Goal: Information Seeking & Learning: Learn about a topic

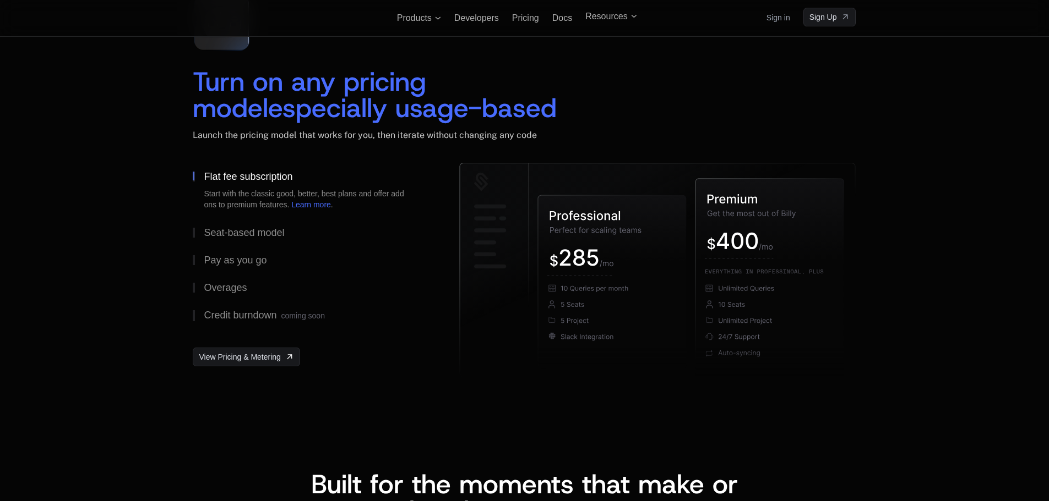
scroll to position [1596, 0]
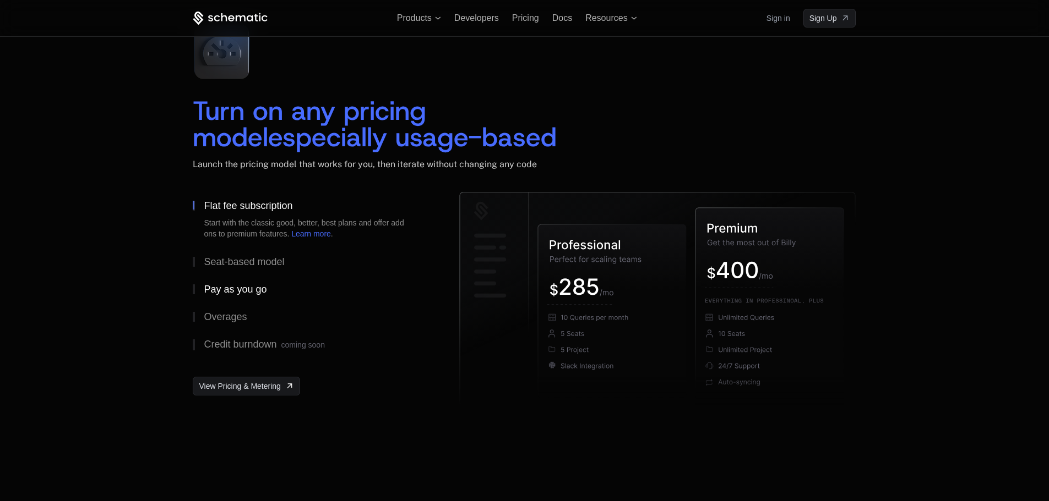
click at [243, 286] on div "Pay as you go" at bounding box center [235, 290] width 63 height 10
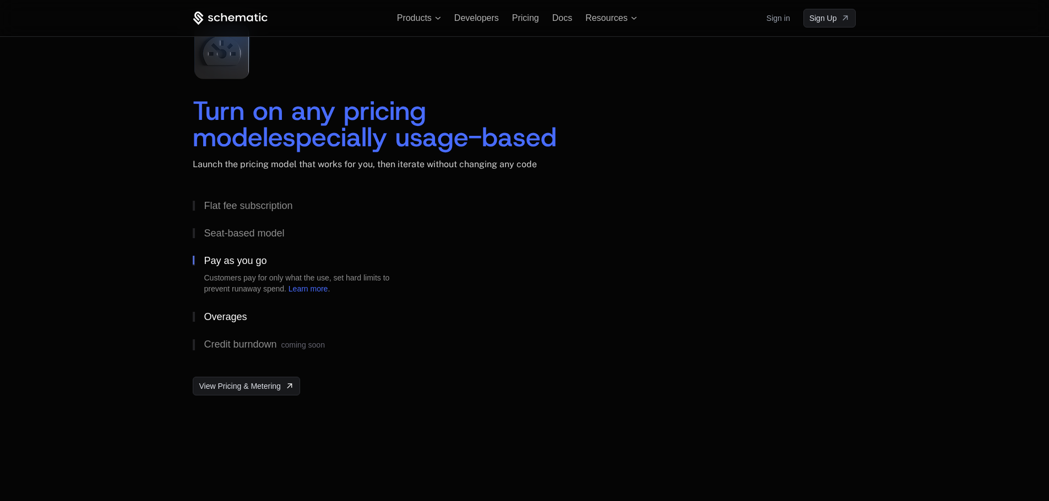
click at [233, 317] on div "Overages" at bounding box center [225, 317] width 43 height 10
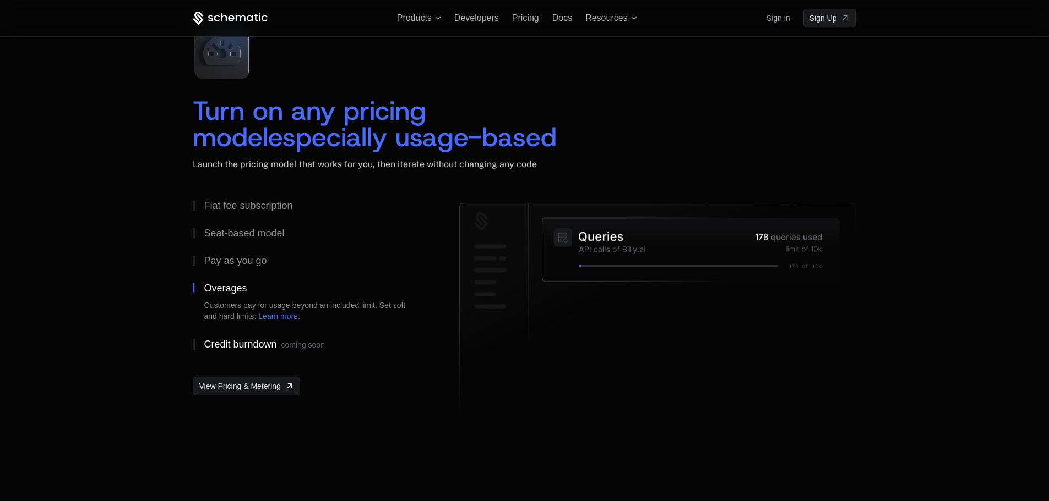
click at [243, 334] on button "Credit burndown coming soon" at bounding box center [308, 345] width 231 height 29
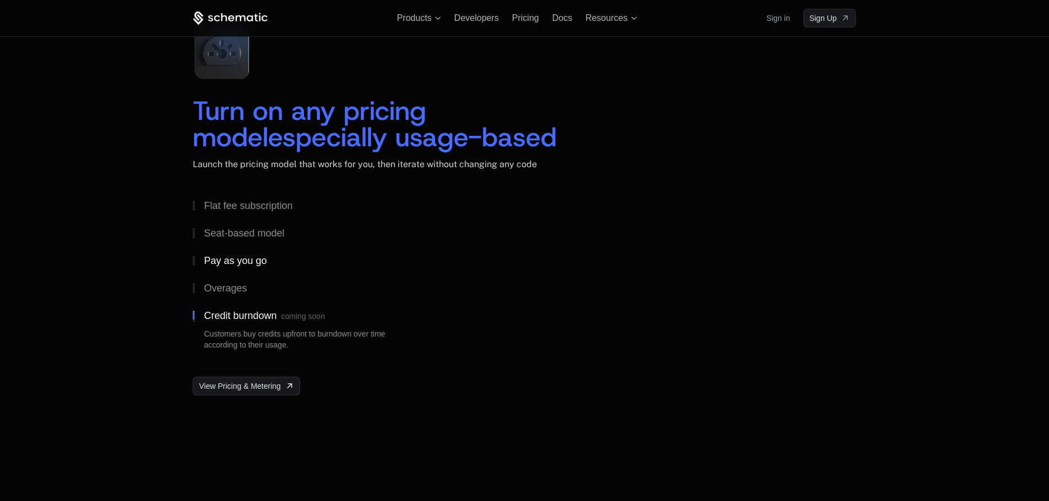
click at [256, 274] on button "Pay as you go" at bounding box center [308, 261] width 231 height 28
click at [262, 247] on button "Pay as you go Customers pay for only what the use, set hard limits to prevent r…" at bounding box center [308, 275] width 231 height 56
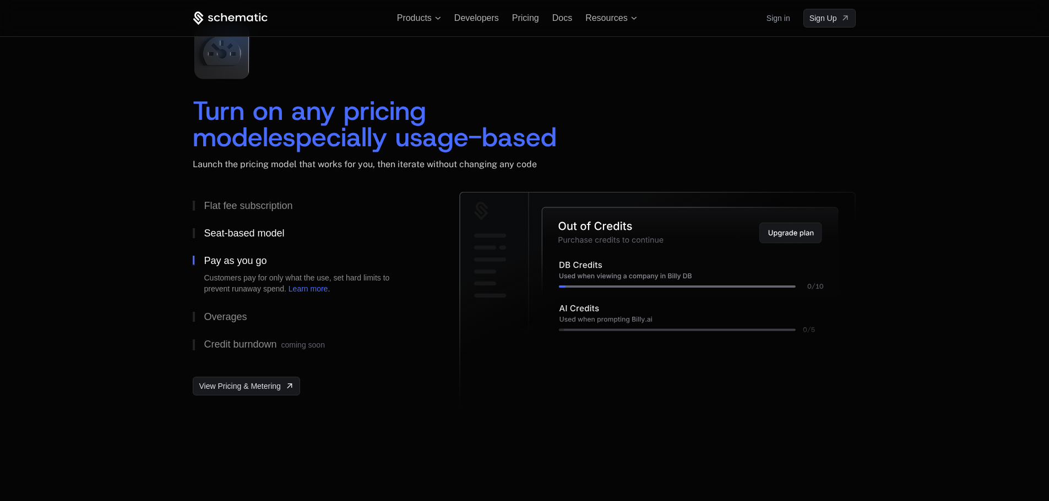
click at [268, 233] on div "Seat-based model" at bounding box center [244, 233] width 80 height 10
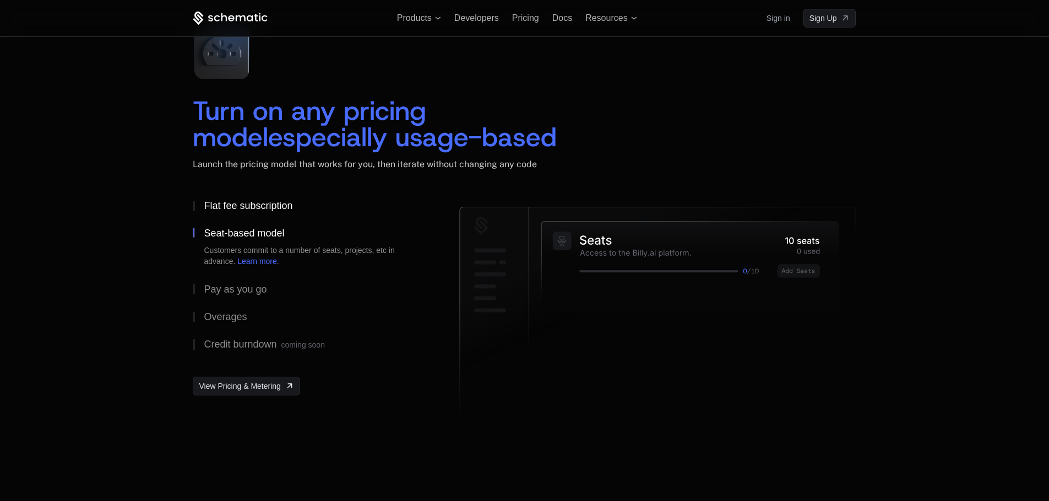
click at [272, 209] on div "Flat fee subscription" at bounding box center [248, 206] width 89 height 10
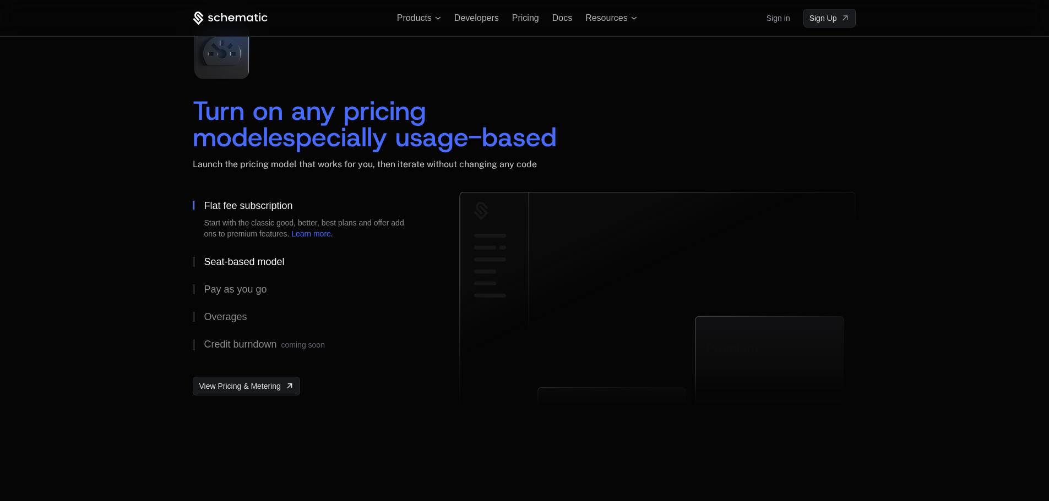
click at [262, 269] on button "Seat-based model" at bounding box center [308, 262] width 231 height 28
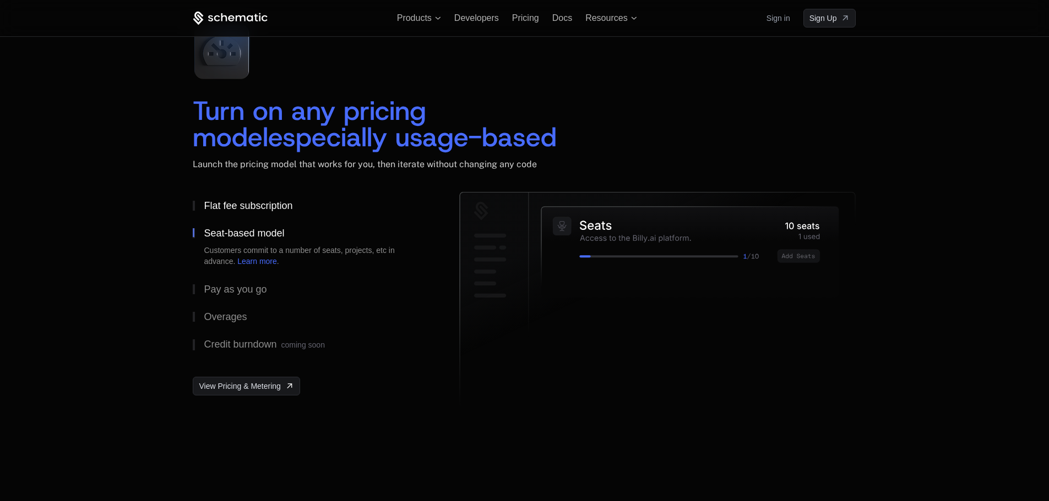
click at [266, 206] on div "Flat fee subscription" at bounding box center [248, 206] width 89 height 10
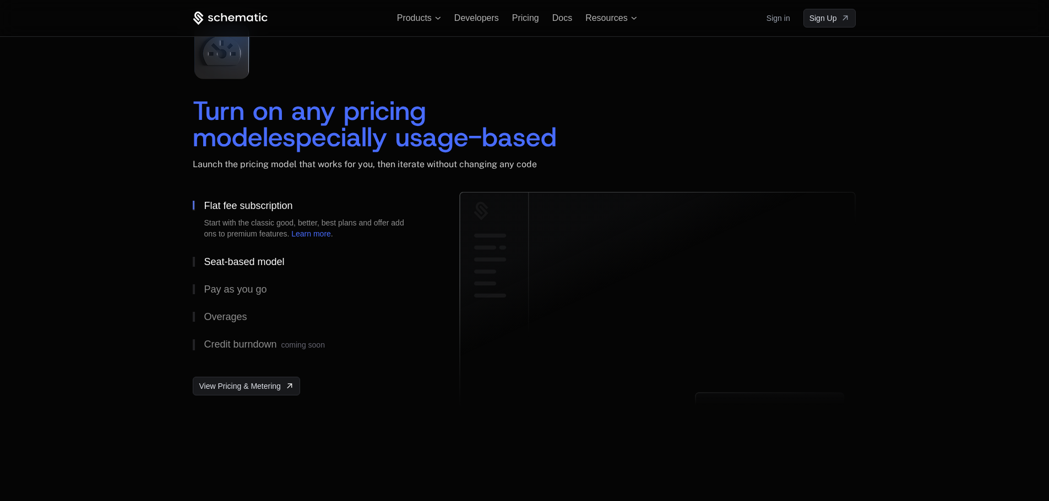
click at [248, 262] on div "Seat-based model" at bounding box center [244, 262] width 80 height 10
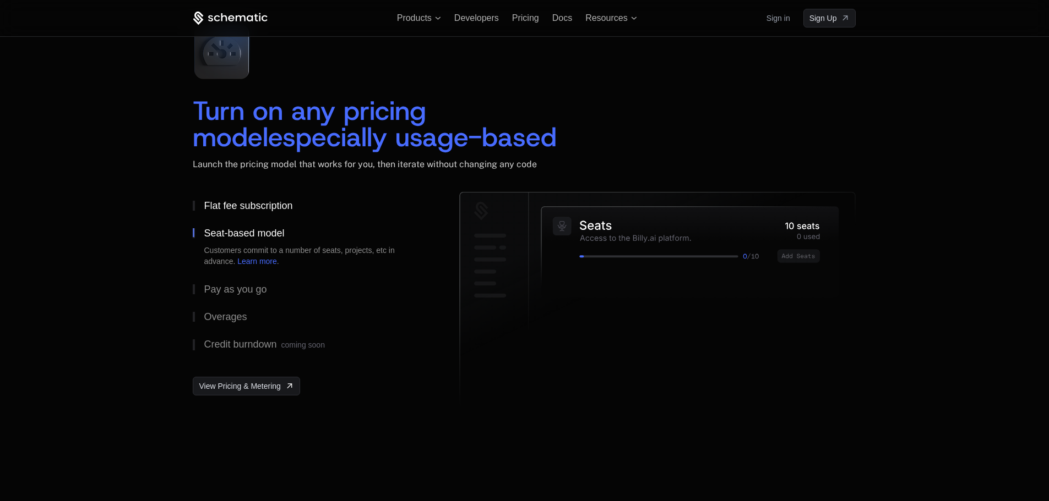
click at [269, 206] on div "Flat fee subscription" at bounding box center [248, 206] width 89 height 10
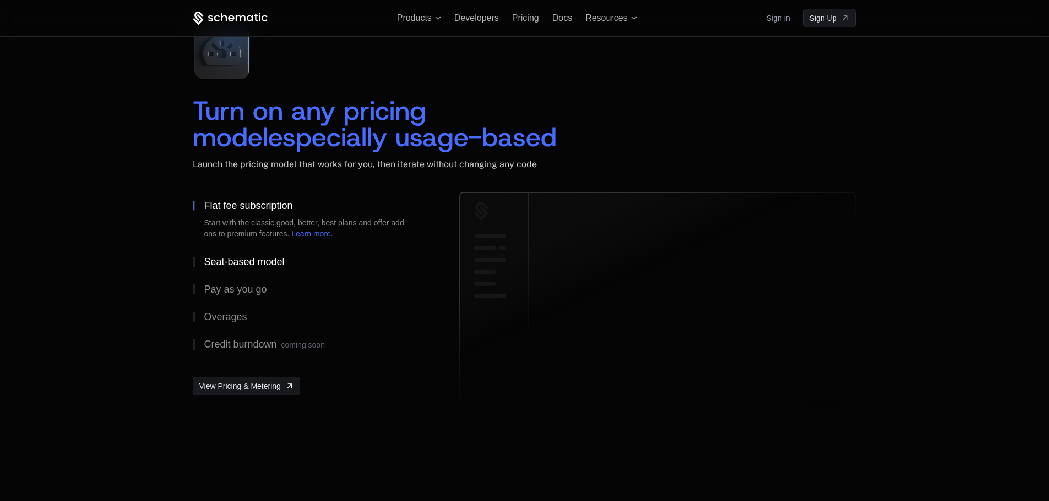
click at [253, 265] on div "Seat-based model" at bounding box center [244, 262] width 80 height 10
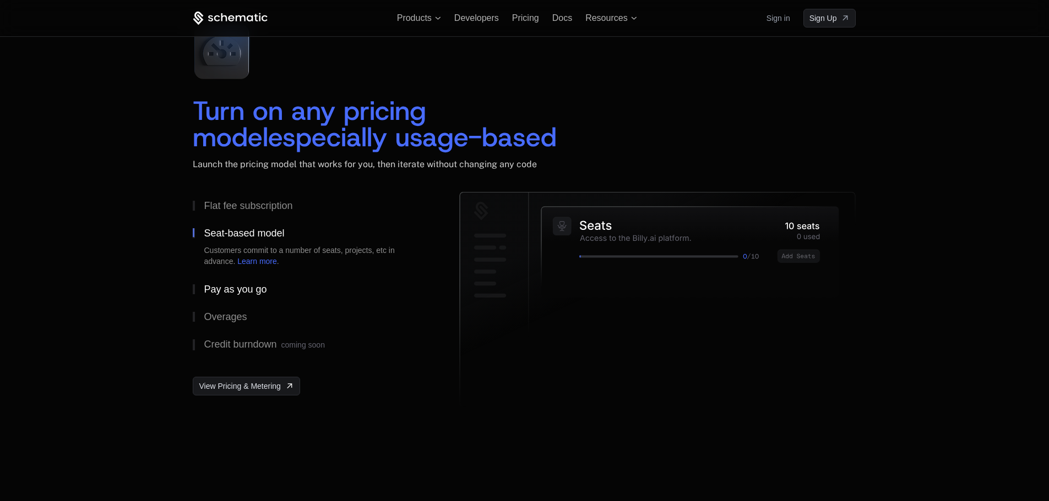
click at [245, 291] on div "Pay as you go" at bounding box center [235, 290] width 63 height 10
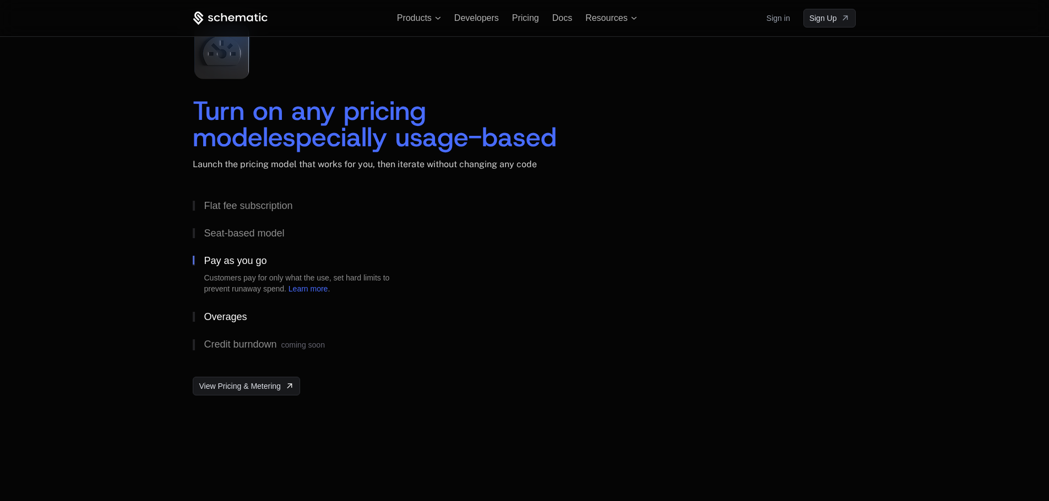
click at [240, 316] on div "Overages" at bounding box center [225, 317] width 43 height 10
click at [236, 336] on button "Credit burndown coming soon" at bounding box center [308, 345] width 231 height 29
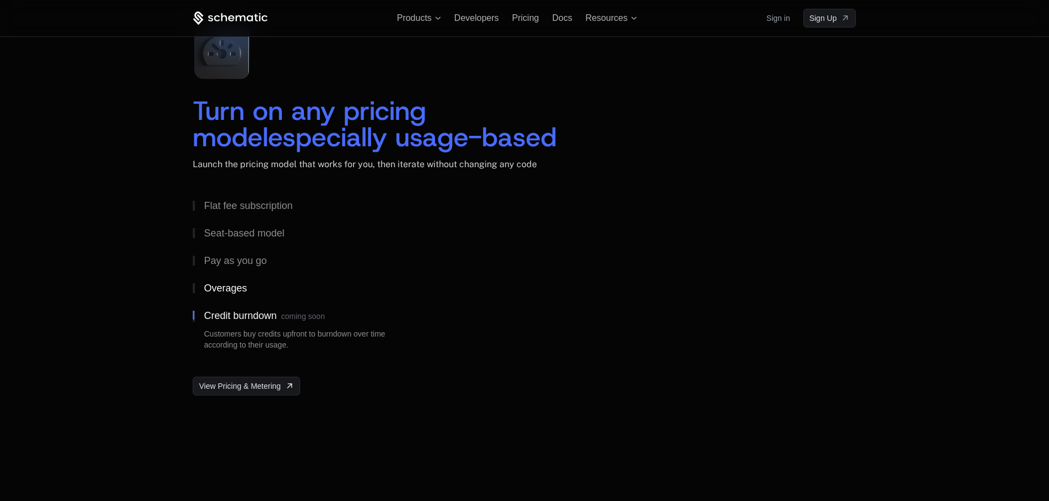
click at [242, 299] on button "Overages" at bounding box center [308, 289] width 231 height 28
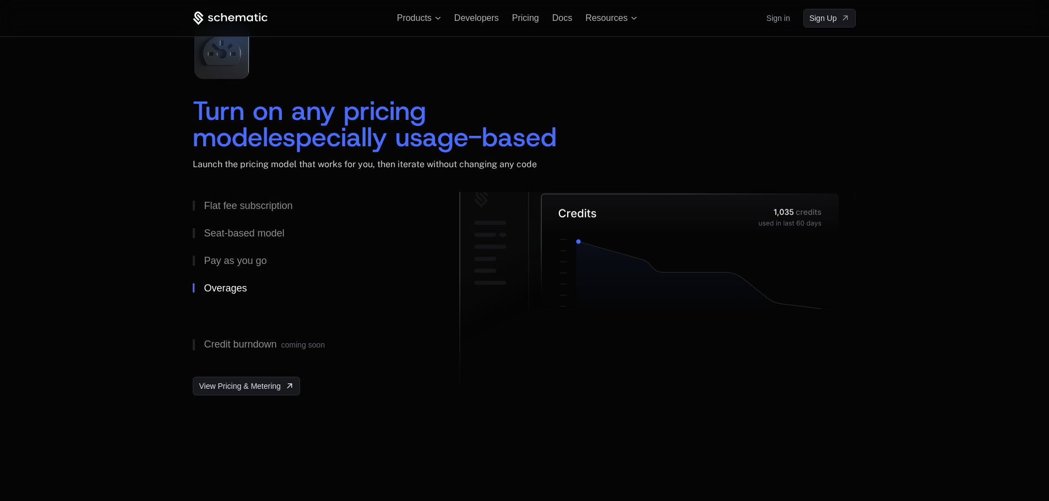
click at [242, 282] on button "Overages Customers pay for usage beyond an included limit. Set soft and hard li…" at bounding box center [308, 303] width 231 height 56
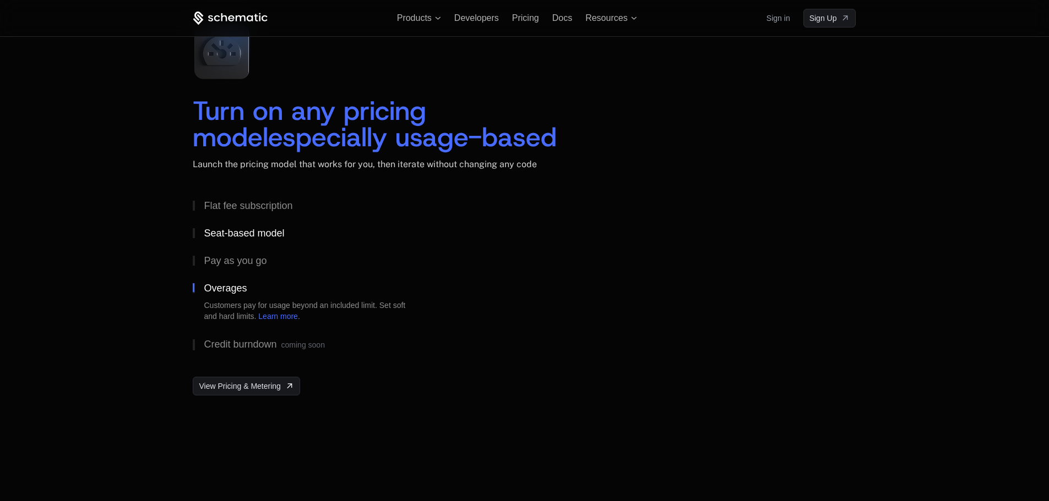
click at [259, 241] on button "Seat-based model" at bounding box center [308, 234] width 231 height 28
click at [255, 266] on link "Learn more" at bounding box center [257, 261] width 40 height 9
